Goal: Transaction & Acquisition: Obtain resource

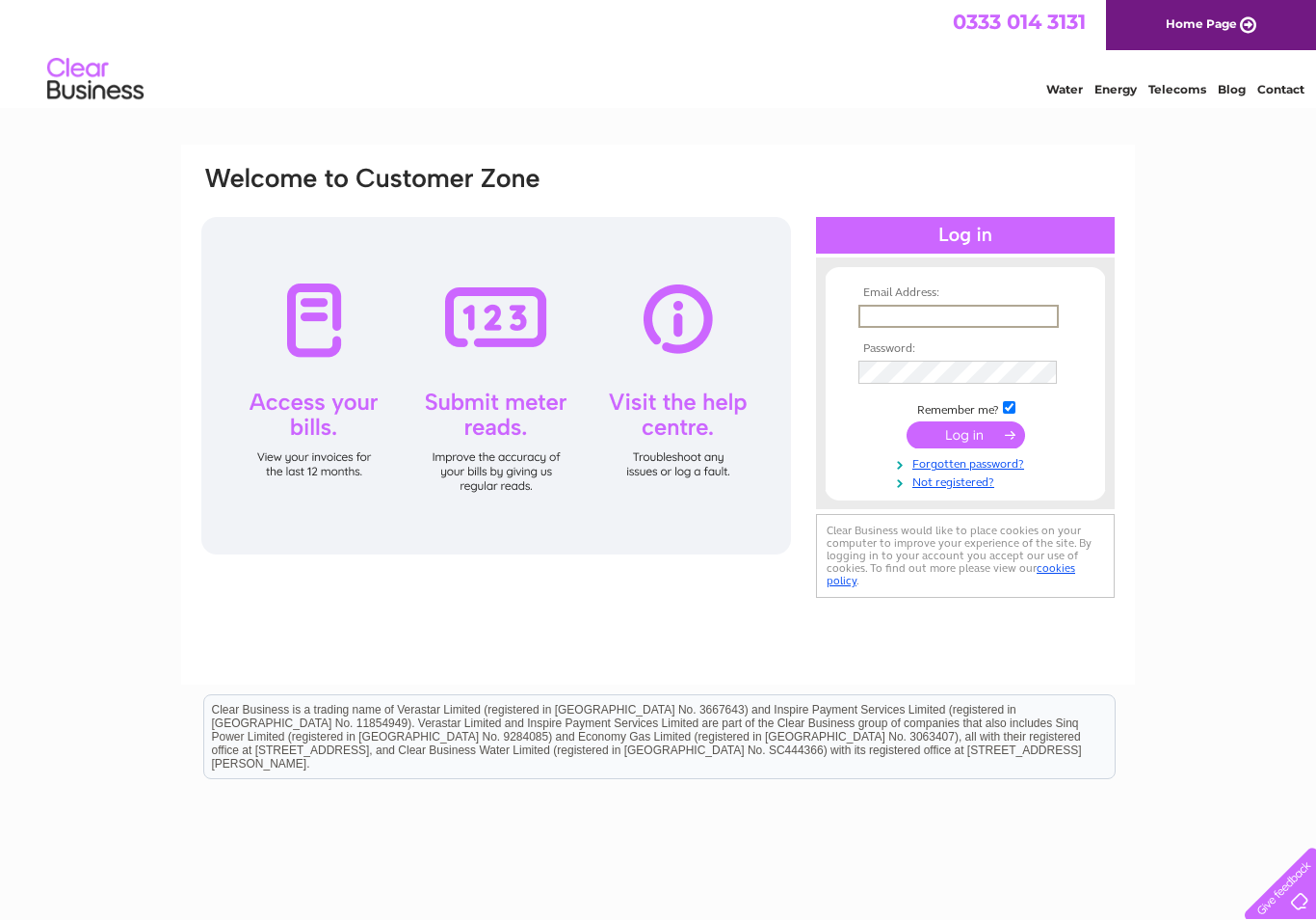
type input "andy@modern-music.co.uk"
click at [966, 435] on input "submit" at bounding box center [966, 435] width 119 height 27
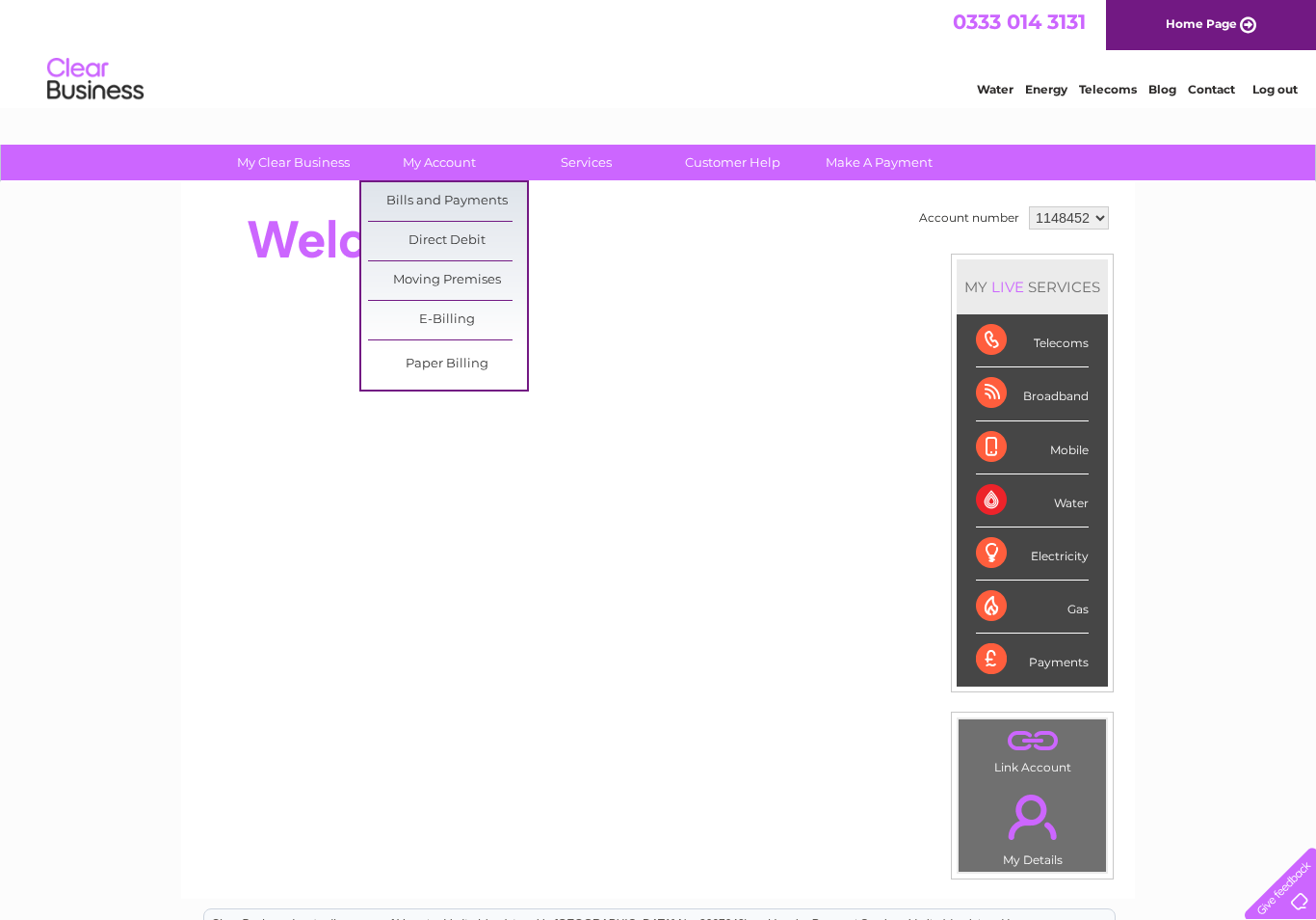
click at [471, 199] on link "Bills and Payments" at bounding box center [448, 201] width 159 height 39
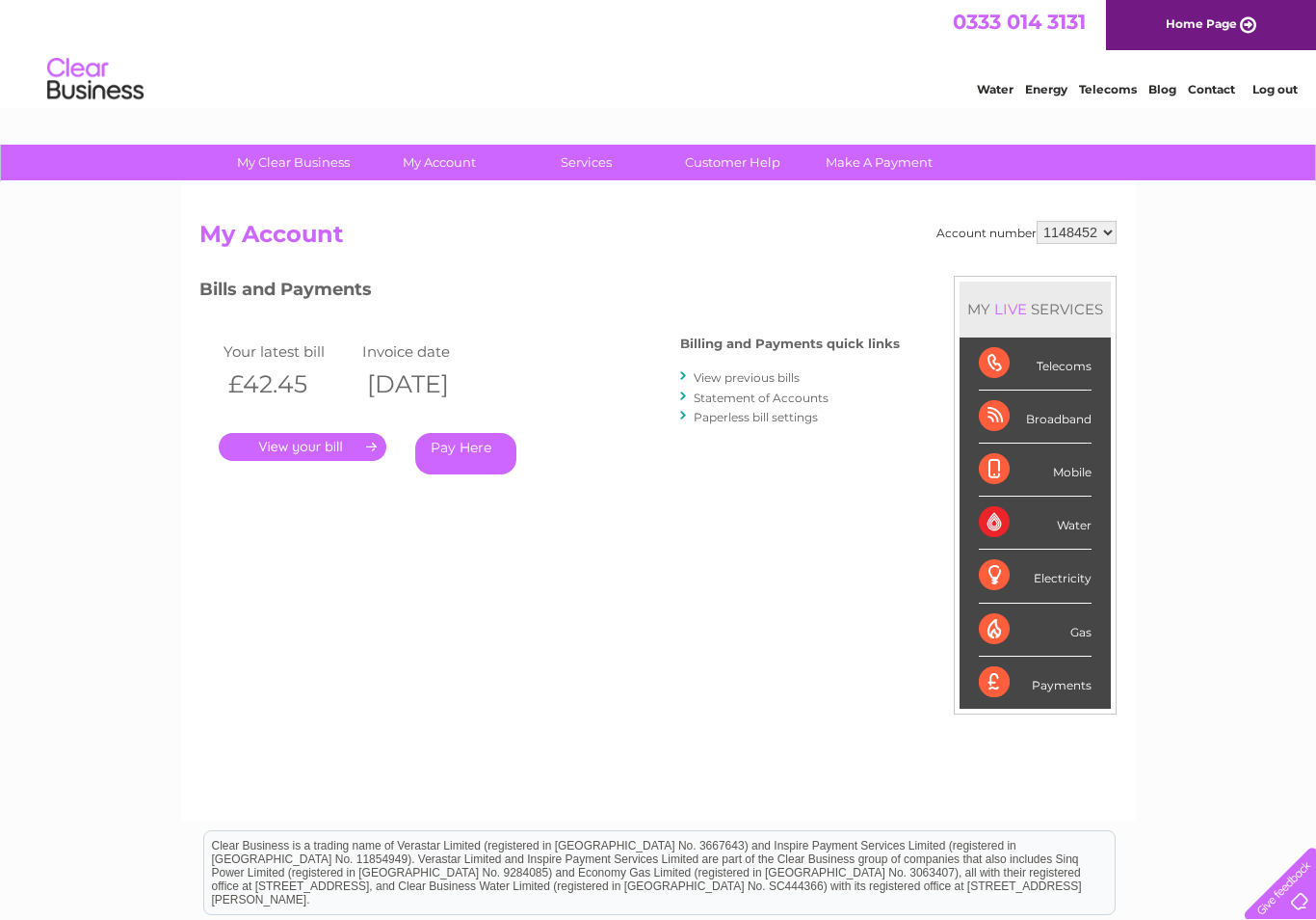
click at [335, 450] on link "." at bounding box center [302, 446] width 167 height 28
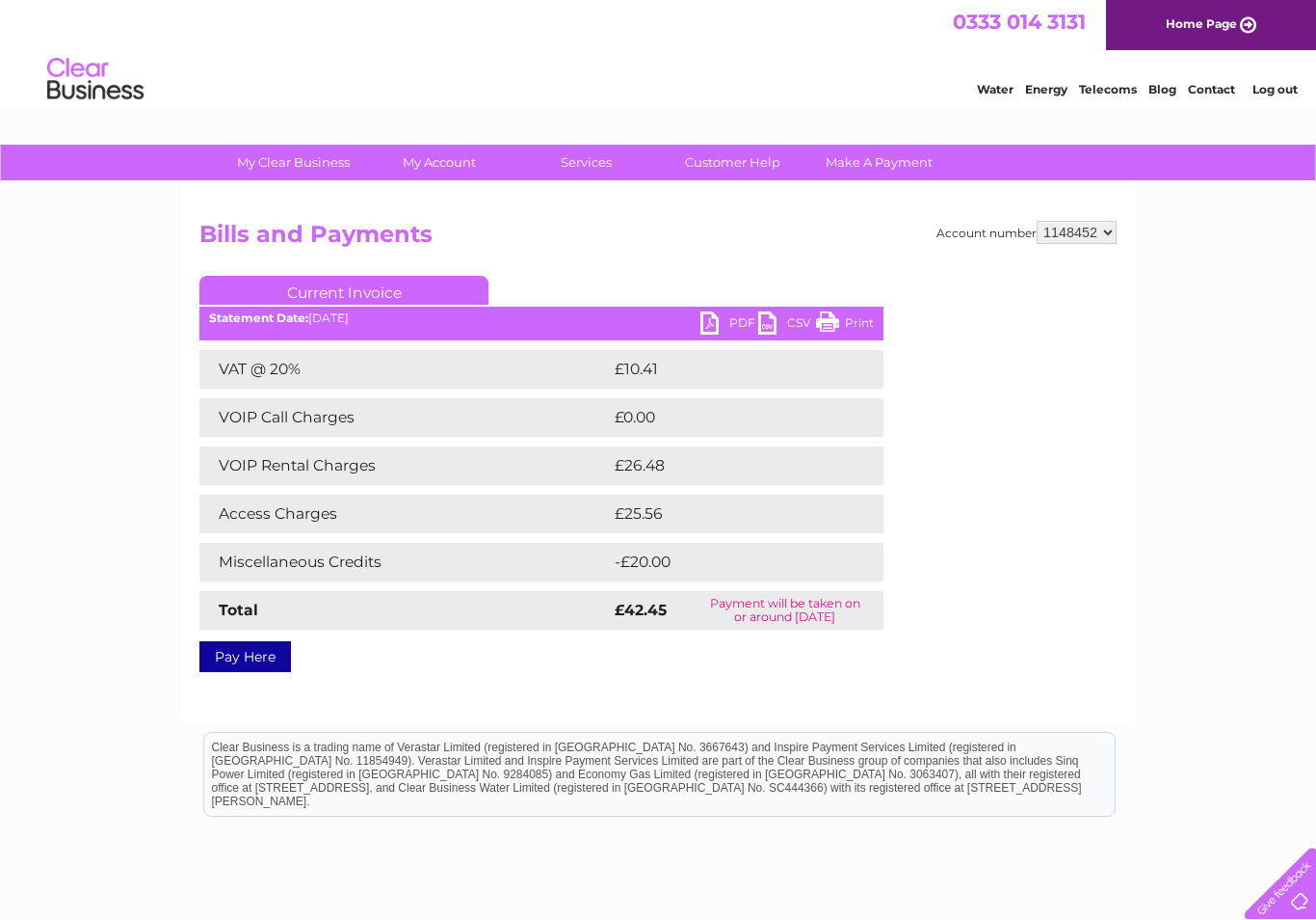
click at [712, 315] on link "PDF" at bounding box center [730, 325] width 58 height 28
click at [1091, 235] on select "1148452 1148453" at bounding box center [1076, 232] width 80 height 23
select select "1148453"
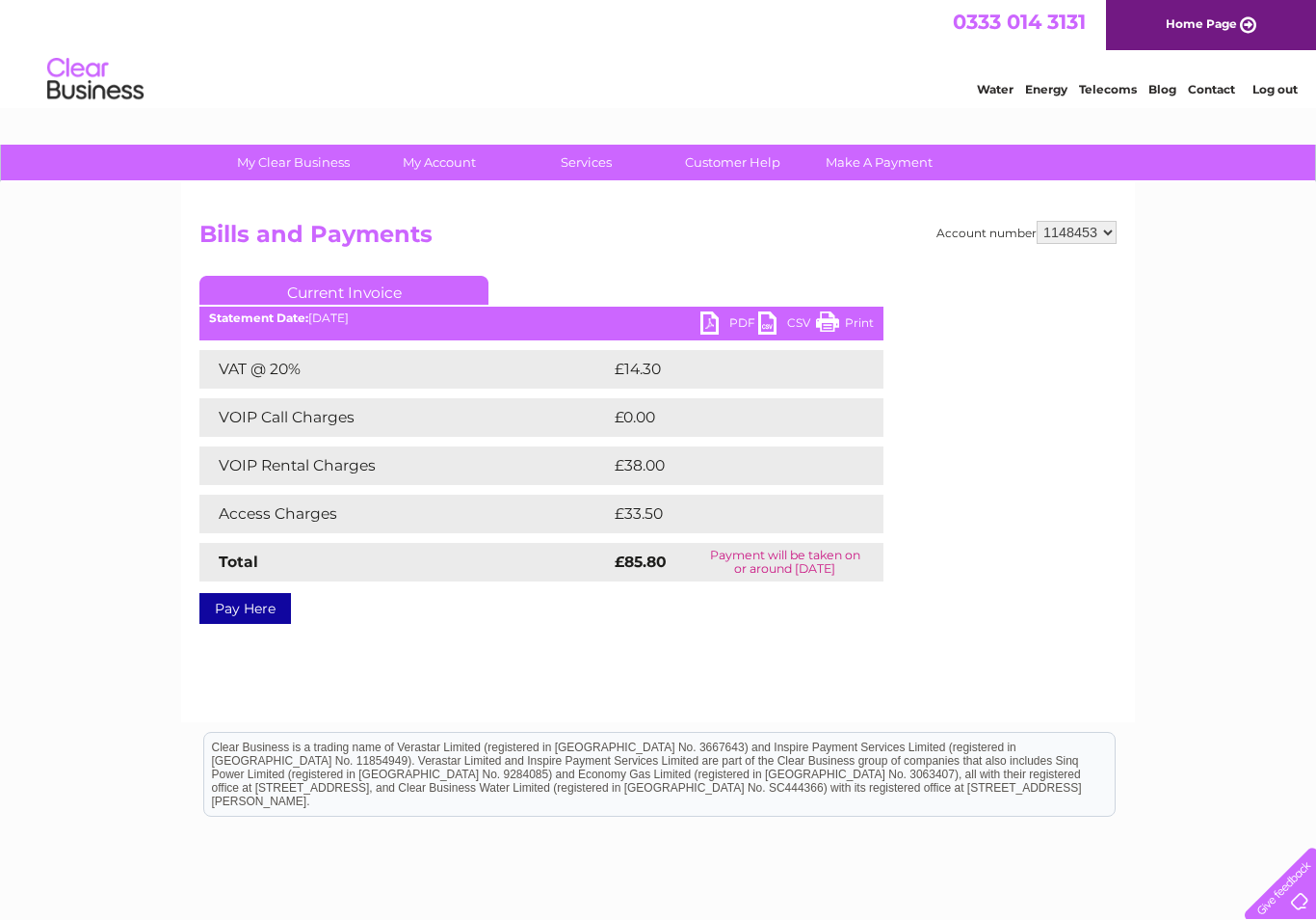
click at [717, 318] on link "PDF" at bounding box center [730, 325] width 58 height 28
click at [1088, 238] on select "1148452 1148453" at bounding box center [1076, 232] width 80 height 23
select select "1148452"
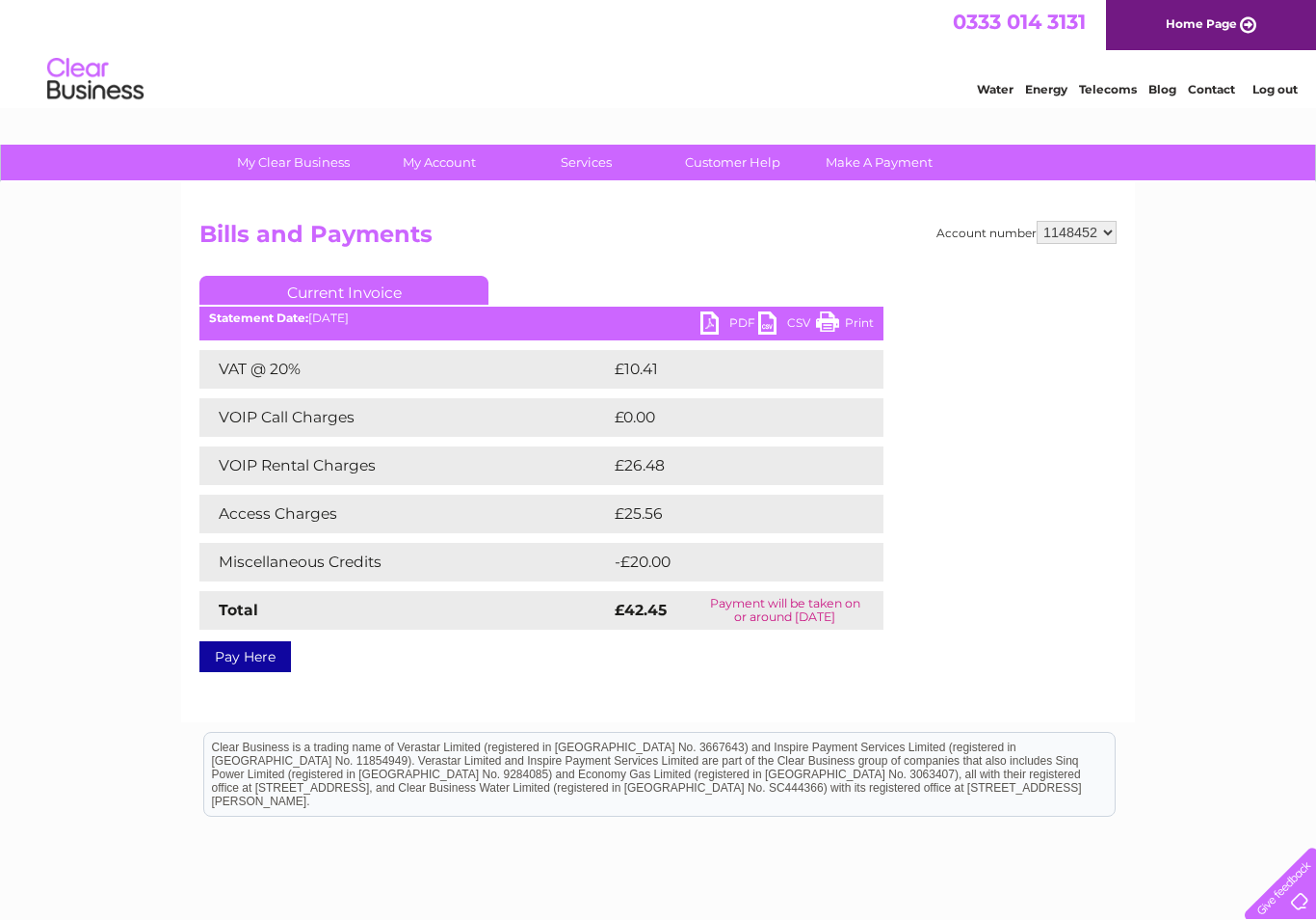
click at [717, 322] on link "PDF" at bounding box center [730, 325] width 58 height 28
